Goal: Check status: Check status

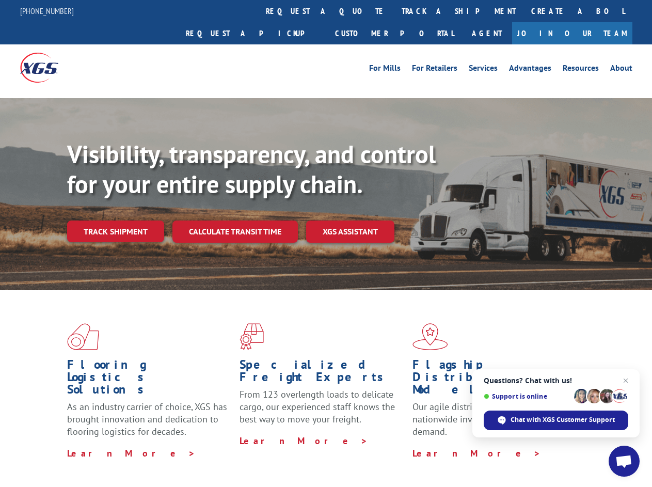
click at [326, 243] on div "Visibility, transparency, and control for your entire supply chain. Track shipm…" at bounding box center [359, 211] width 585 height 144
click at [394, 11] on link "track a shipment" at bounding box center [459, 11] width 130 height 22
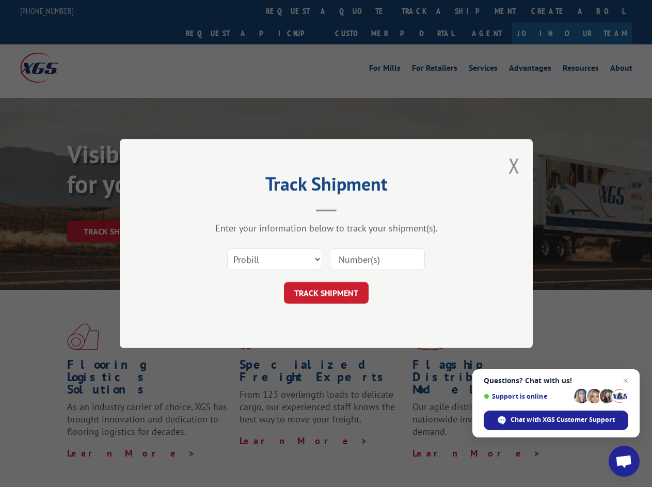
click at [361, 11] on div "Track Shipment Enter your information below to track your shipment(s). Select c…" at bounding box center [326, 243] width 652 height 487
click at [425, 11] on div "Track Shipment Enter your information below to track your shipment(s). Select c…" at bounding box center [326, 243] width 652 height 487
click at [115, 209] on div "Track Shipment Enter your information below to track your shipment(s). Select c…" at bounding box center [326, 243] width 652 height 487
click at [235, 209] on header "Track Shipment" at bounding box center [327, 194] width 310 height 35
click at [351, 209] on header "Track Shipment" at bounding box center [327, 194] width 310 height 35
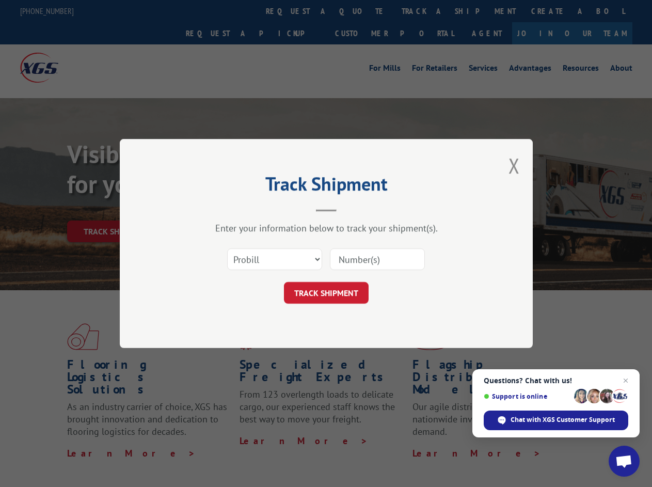
click at [625, 461] on span "Open chat" at bounding box center [624, 462] width 17 height 14
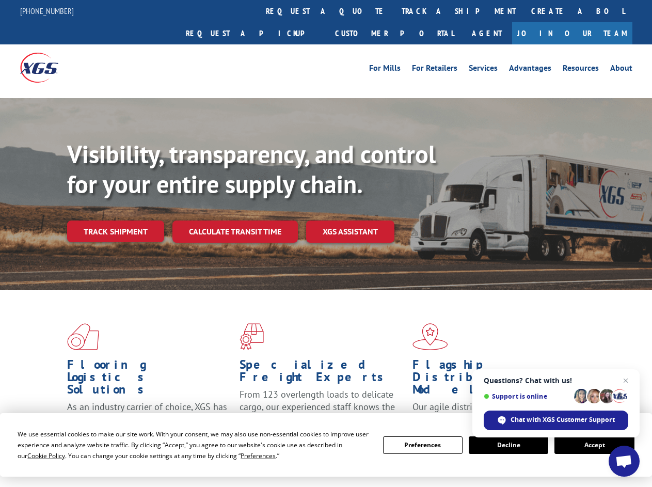
click at [326, 243] on div "Visibility, transparency, and control for your entire supply chain. Track shipm…" at bounding box center [359, 211] width 585 height 144
click at [36, 456] on span "Cookie Policy" at bounding box center [46, 455] width 38 height 9
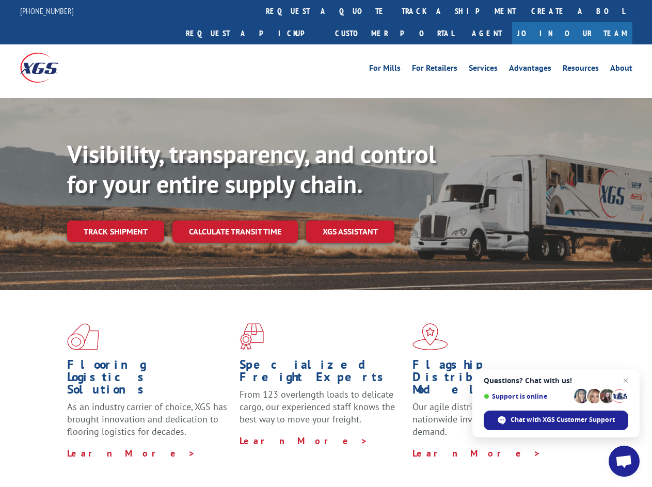
click at [248, 456] on div "Flooring Logistics Solutions As an industry carrier of choice, XGS has brought …" at bounding box center [326, 394] width 652 height 208
click at [423, 445] on div "Flooring Logistics Solutions As an industry carrier of choice, XGS has brought …" at bounding box center [326, 391] width 652 height 202
click at [509, 445] on div "Flooring Logistics Solutions As an industry carrier of choice, XGS has brought …" at bounding box center [326, 391] width 652 height 202
